Goal: Information Seeking & Learning: Learn about a topic

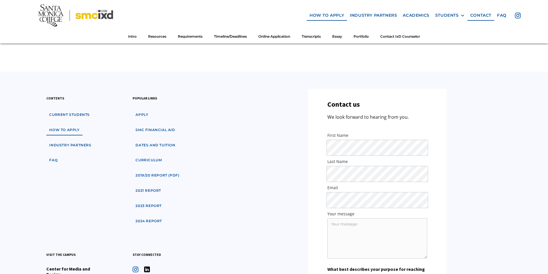
scroll to position [3331, 0]
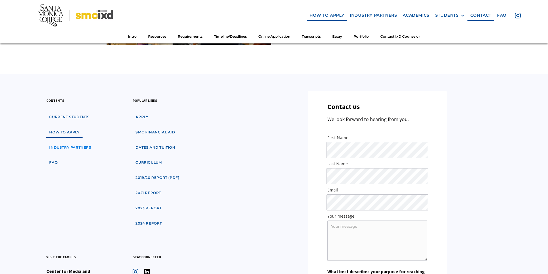
click at [74, 144] on link "industry partners" at bounding box center [70, 147] width 48 height 11
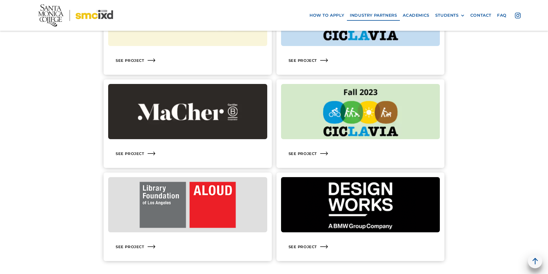
scroll to position [843, 0]
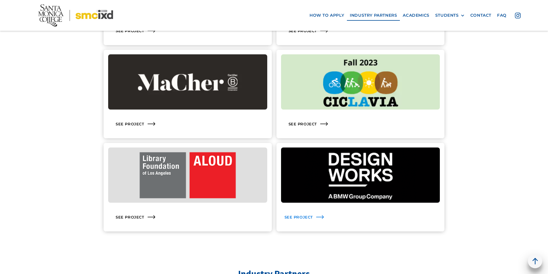
drag, startPoint x: 308, startPoint y: 215, endPoint x: 303, endPoint y: 216, distance: 5.5
click at [303, 216] on div "See Project" at bounding box center [298, 216] width 29 height 5
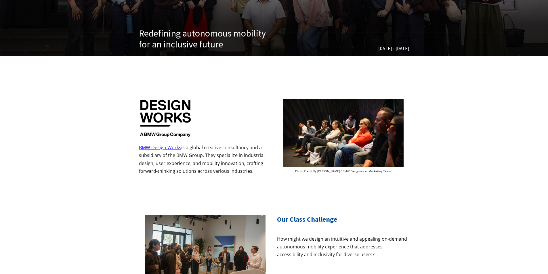
scroll to position [115, 0]
